Goal: Information Seeking & Learning: Find specific fact

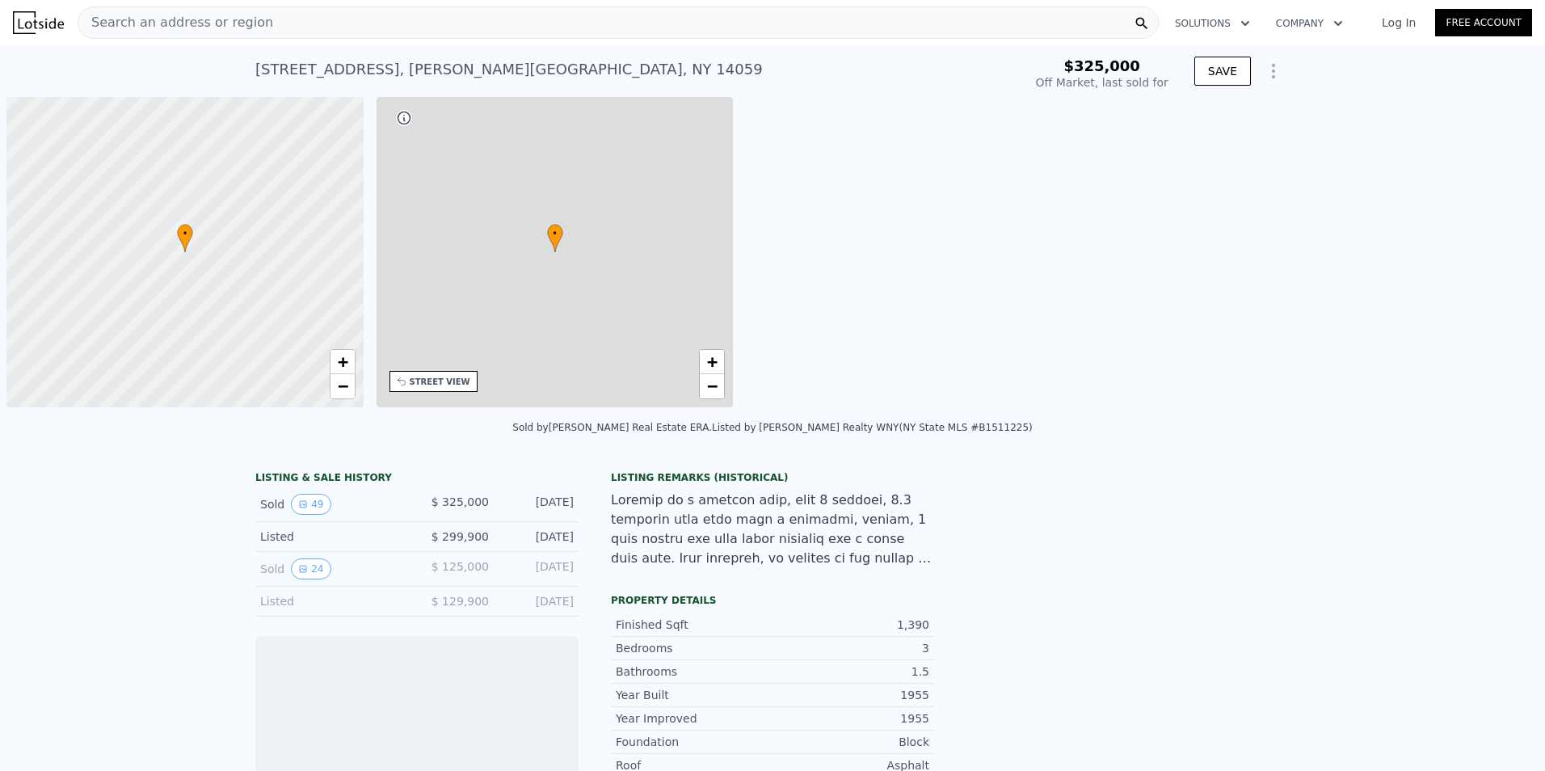
scroll to position [0, 6]
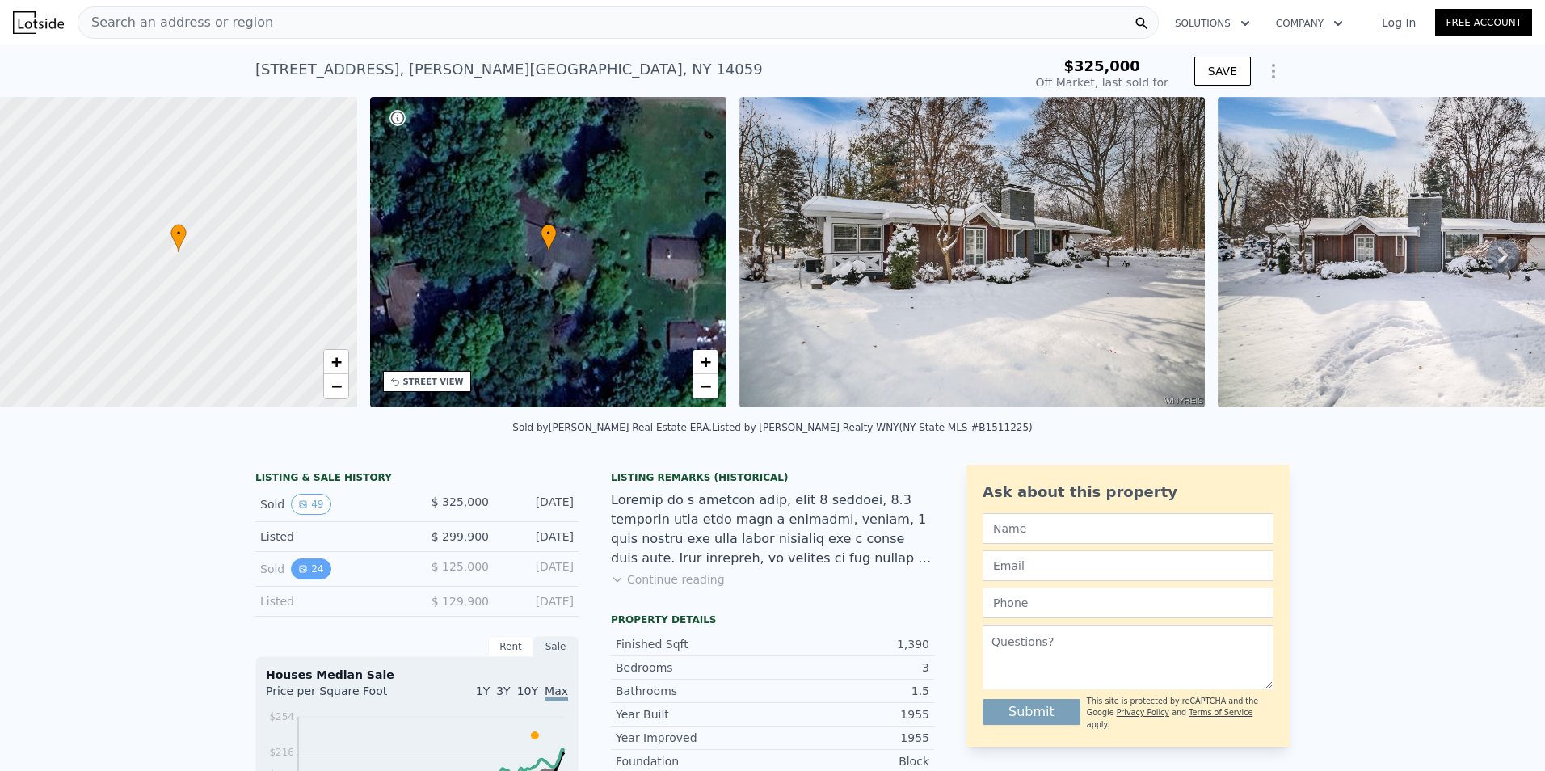
click at [303, 579] on button "24" at bounding box center [311, 568] width 40 height 21
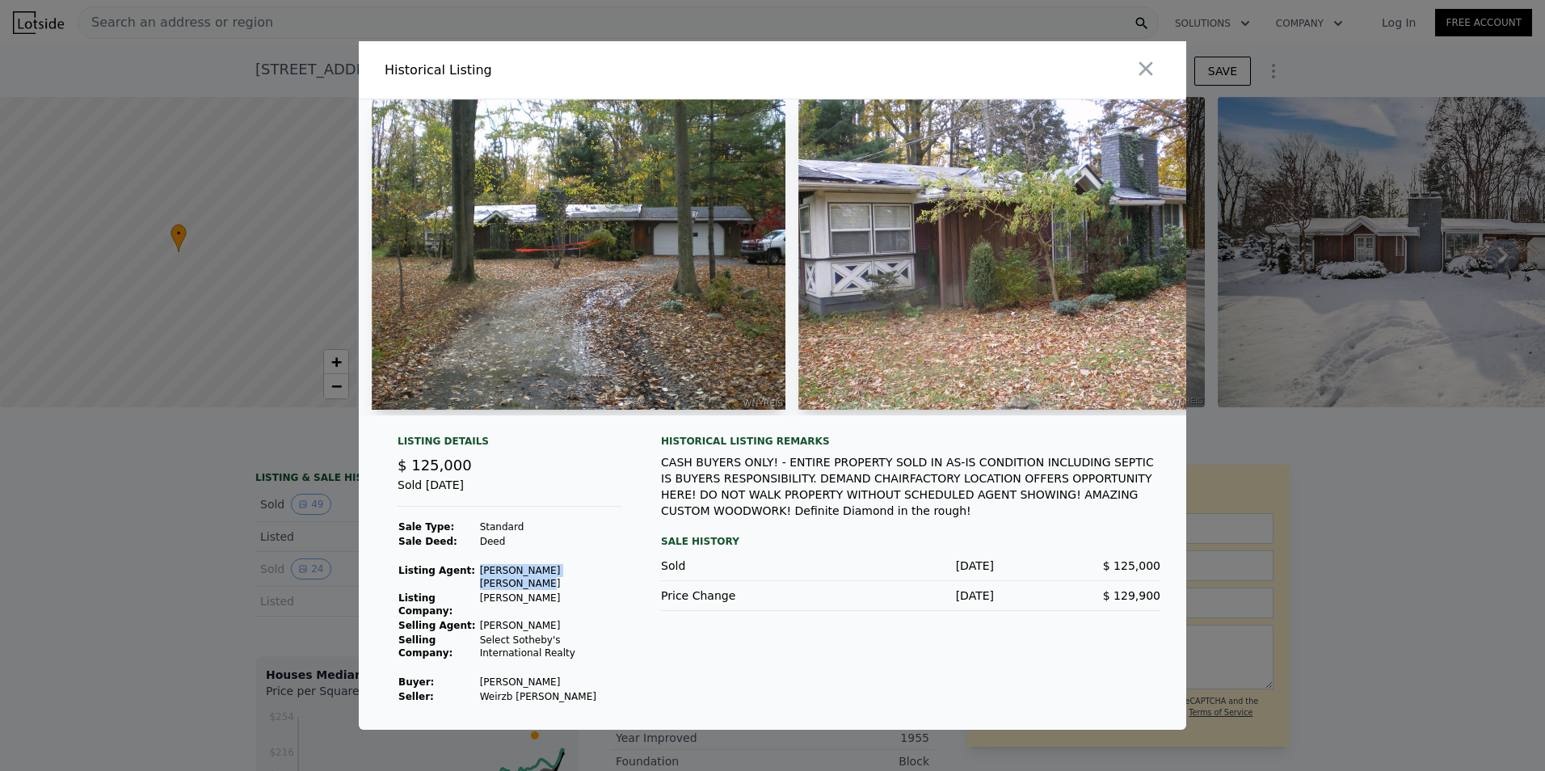
drag, startPoint x: 598, startPoint y: 583, endPoint x: 481, endPoint y: 586, distance: 117.2
click at [481, 586] on td "[PERSON_NAME] [PERSON_NAME]" at bounding box center [550, 576] width 143 height 27
copy td "[PERSON_NAME] [PERSON_NAME]"
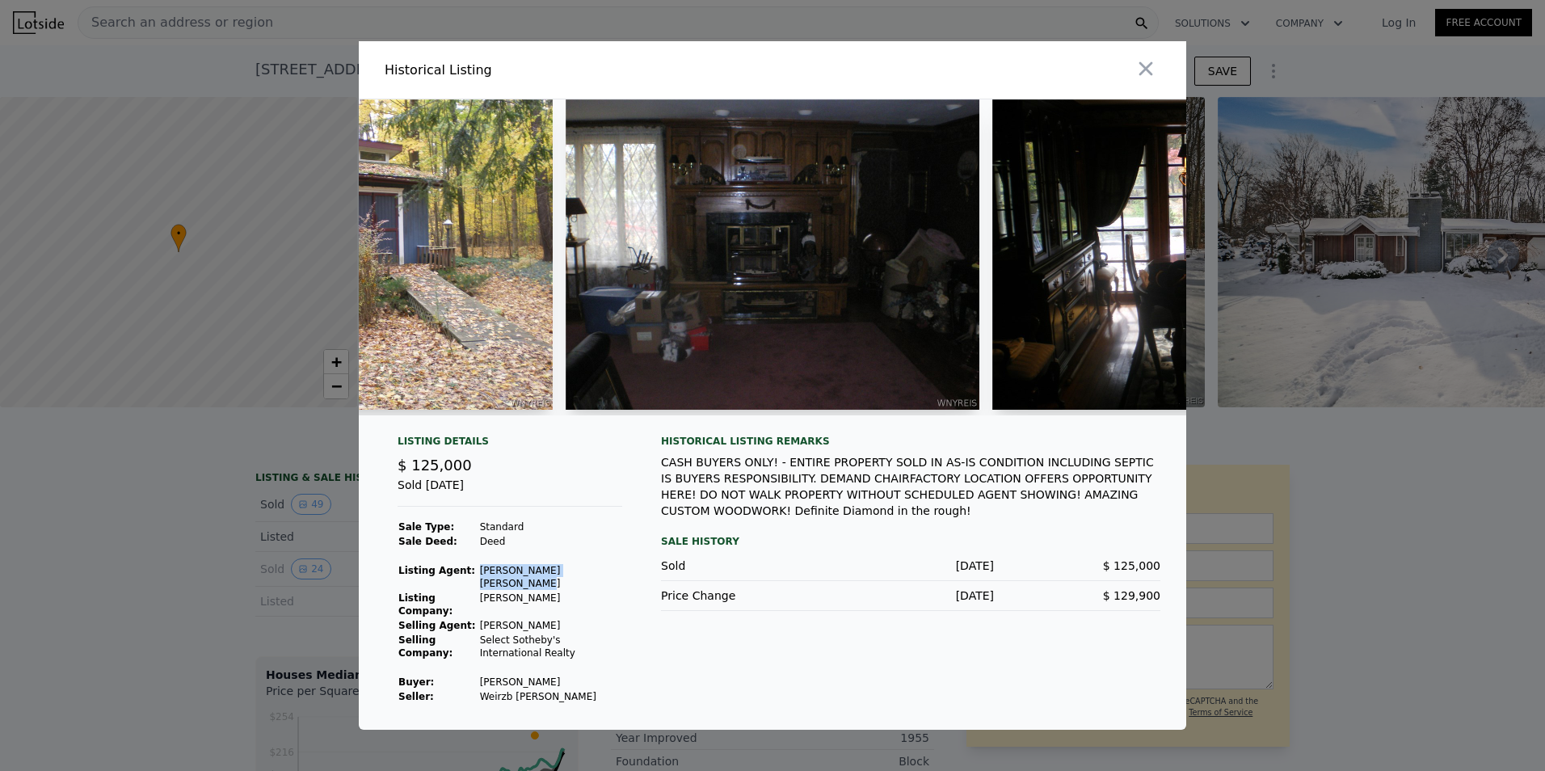
scroll to position [0, 2310]
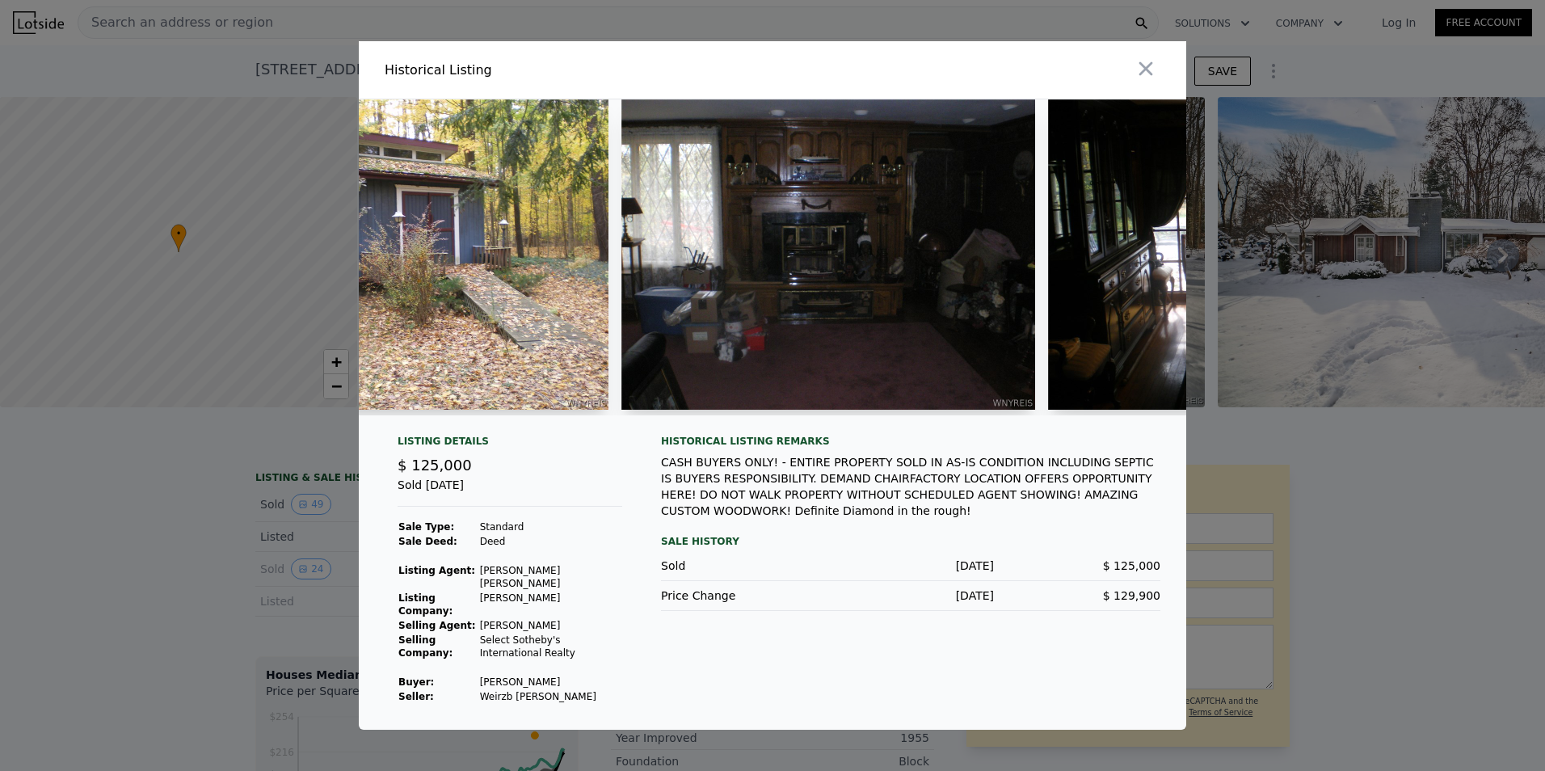
drag, startPoint x: 451, startPoint y: 422, endPoint x: 616, endPoint y: 485, distance: 176.5
click at [616, 477] on div "$ 125,000" at bounding box center [510, 465] width 225 height 23
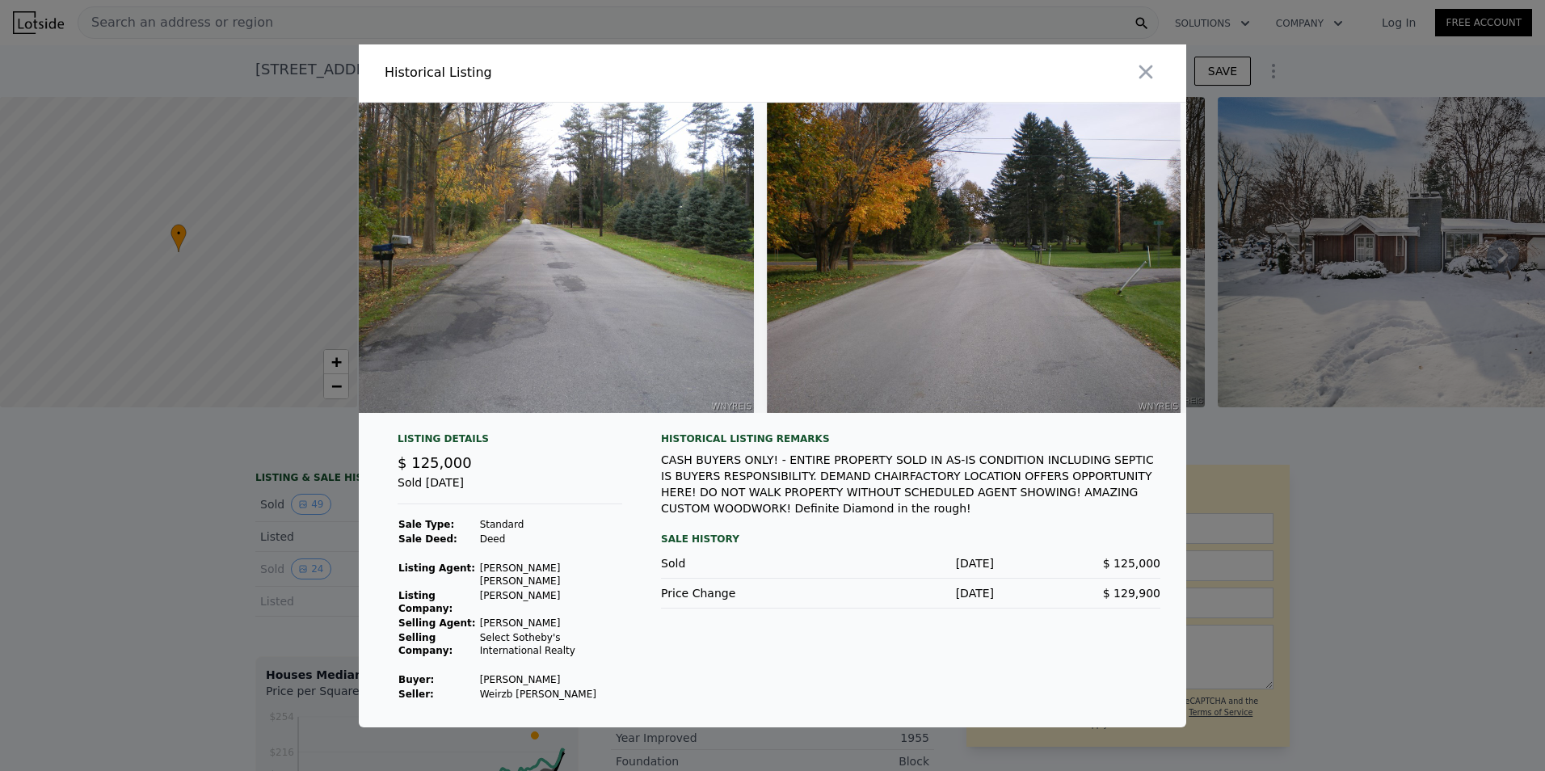
scroll to position [0, 9282]
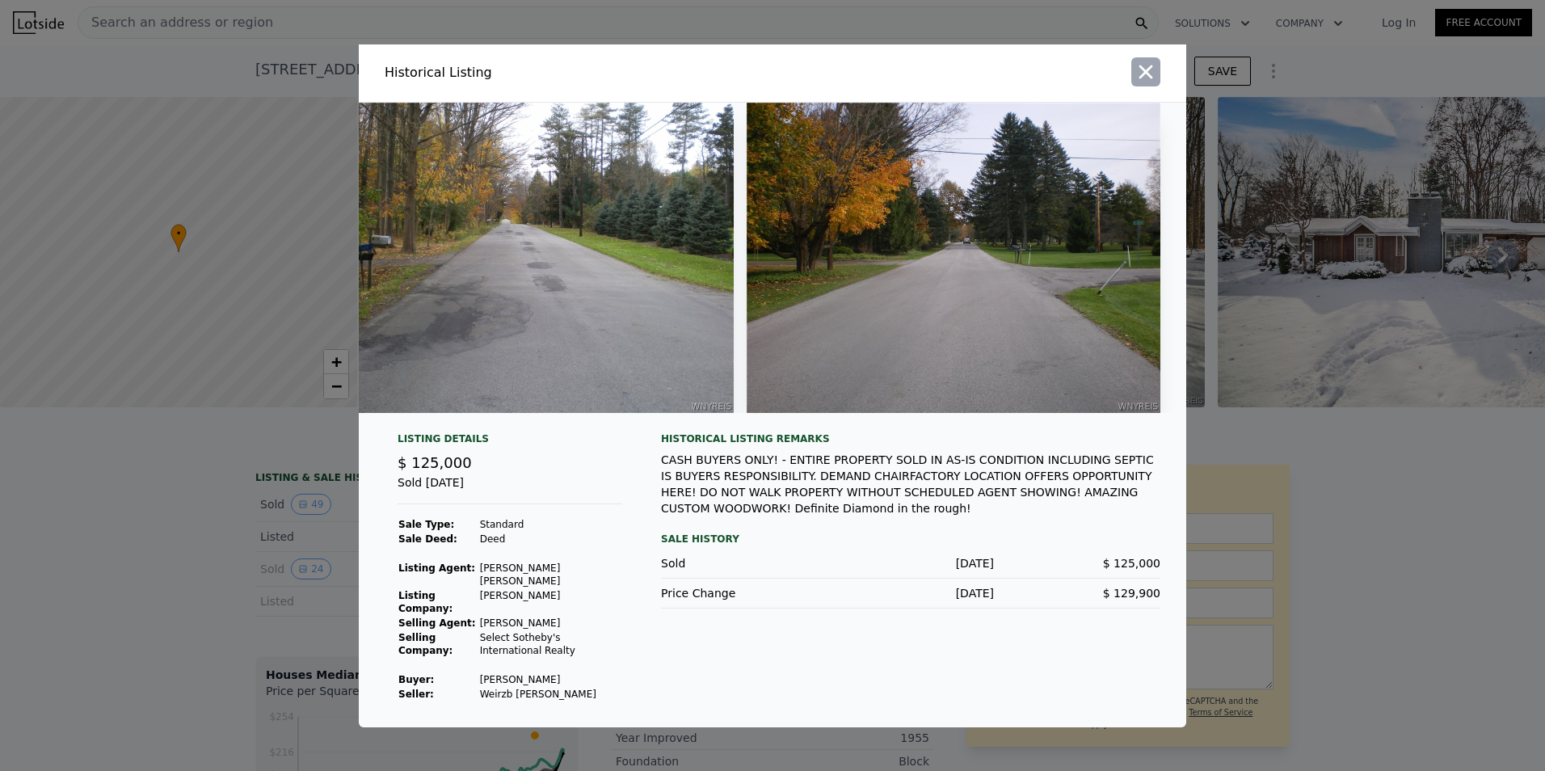
click at [1152, 68] on icon "button" at bounding box center [1145, 72] width 23 height 23
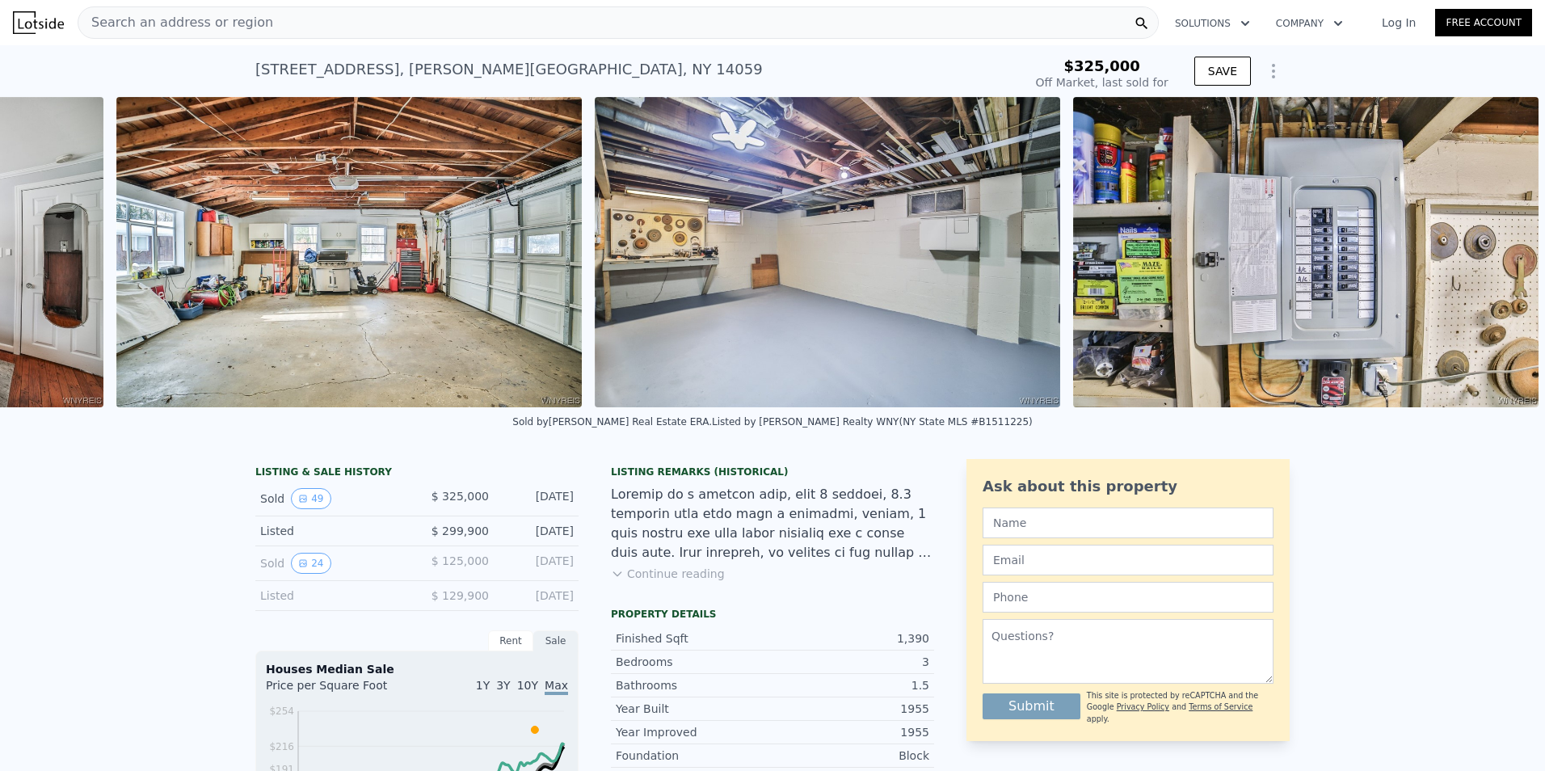
scroll to position [0, 22650]
click at [801, 252] on img at bounding box center [827, 252] width 465 height 310
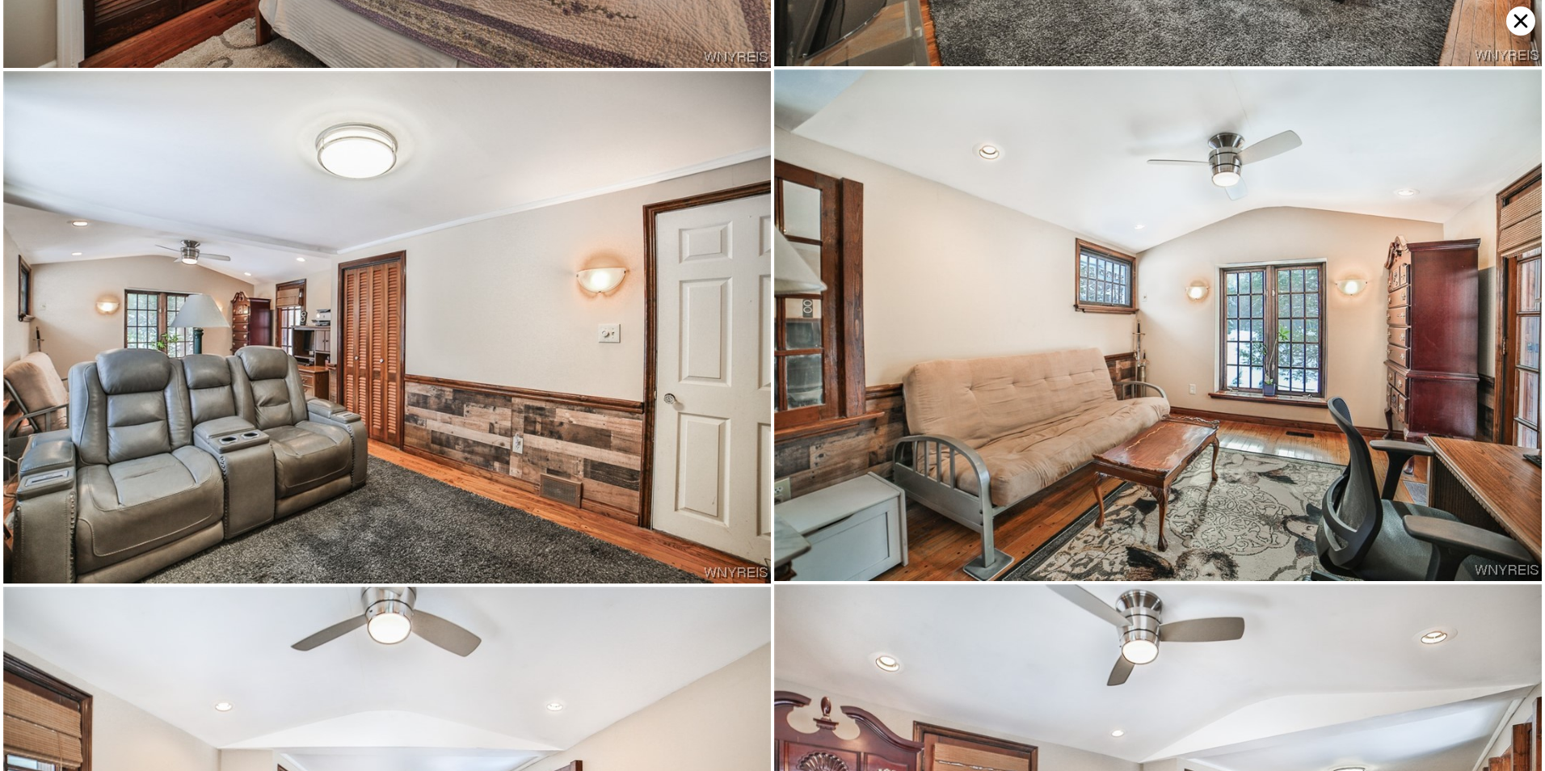
scroll to position [9704, 0]
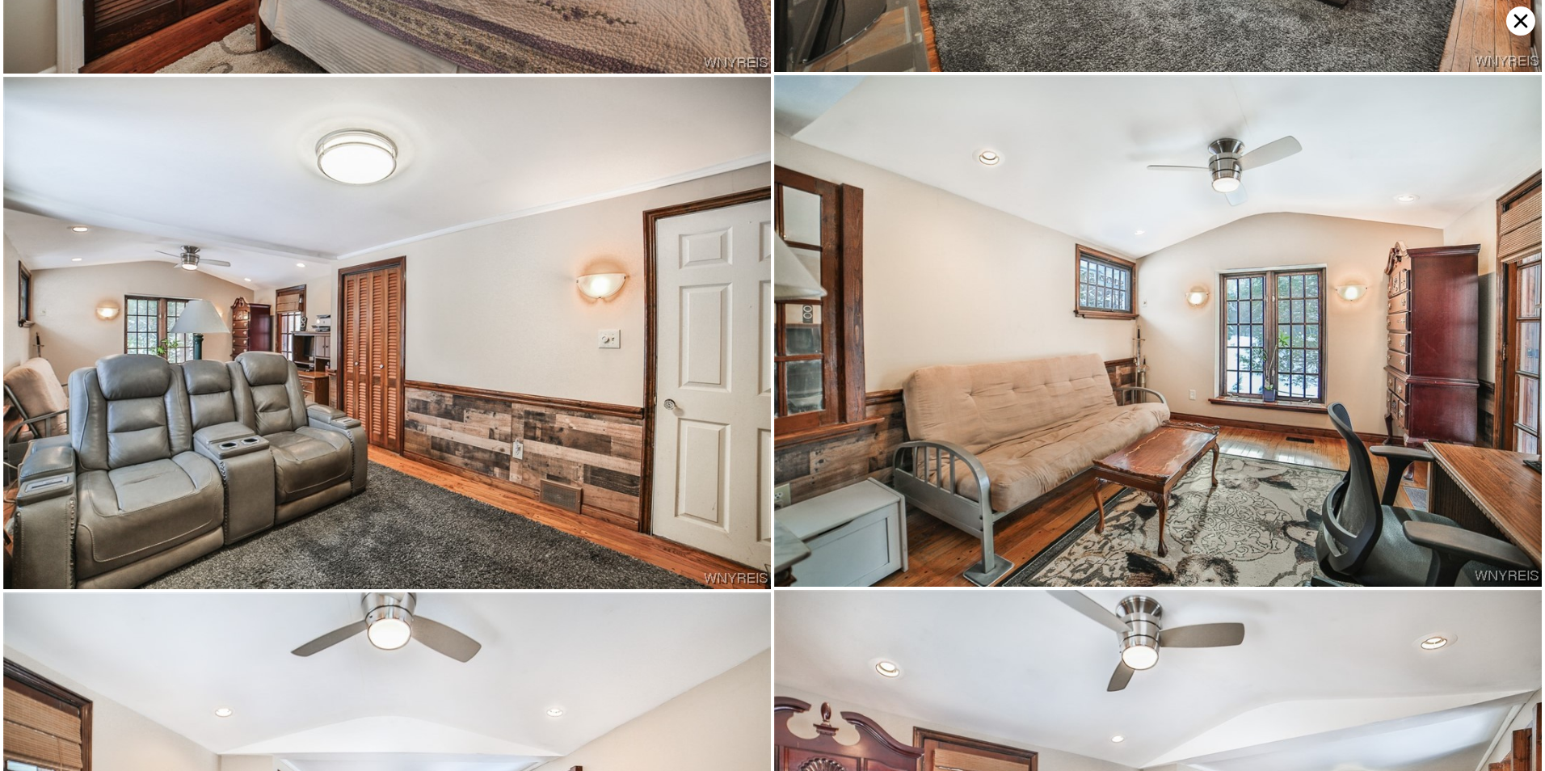
click at [1530, 15] on icon at bounding box center [1520, 20] width 29 height 29
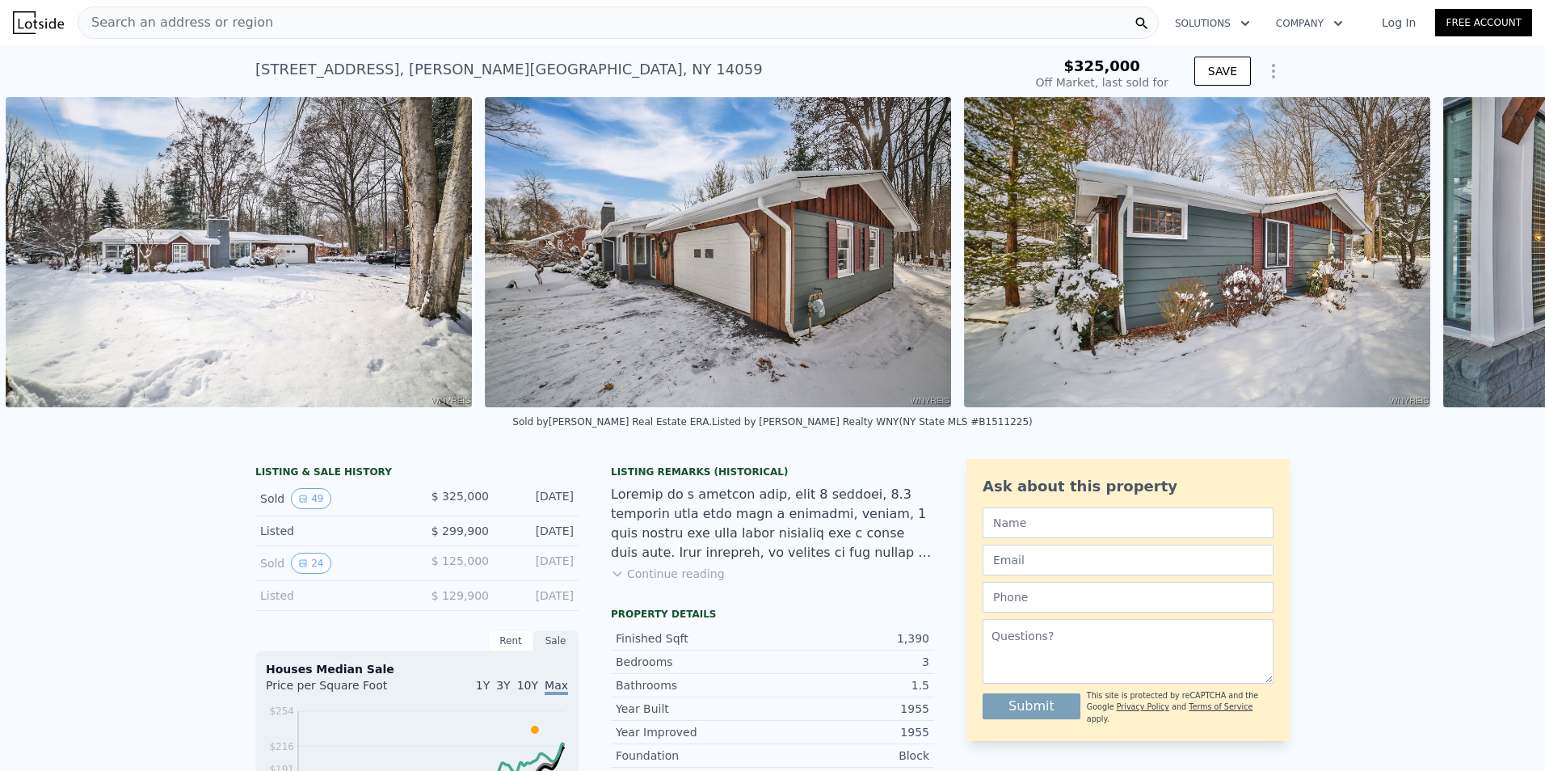
scroll to position [0, 2652]
click at [300, 566] on icon "View historical data" at bounding box center [303, 563] width 6 height 6
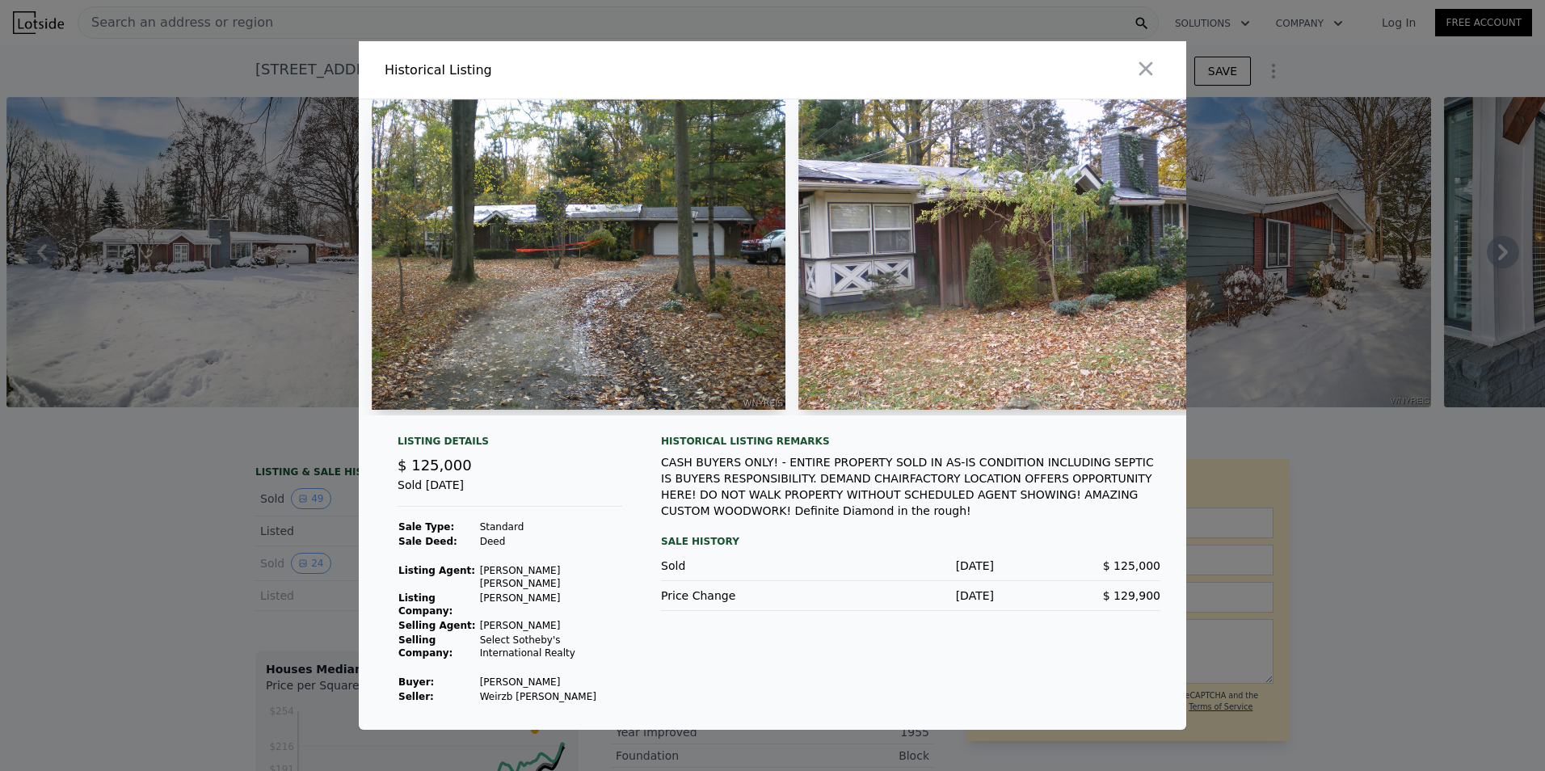
drag, startPoint x: 612, startPoint y: 586, endPoint x: 473, endPoint y: 578, distance: 138.3
click at [473, 578] on tr "Listing Agent: [PERSON_NAME] [PERSON_NAME]" at bounding box center [510, 576] width 225 height 27
copy tr "Listing Agent: [PERSON_NAME] [PERSON_NAME]"
click at [1153, 66] on icon "button" at bounding box center [1145, 68] width 23 height 23
